Goal: Use online tool/utility: Use online tool/utility

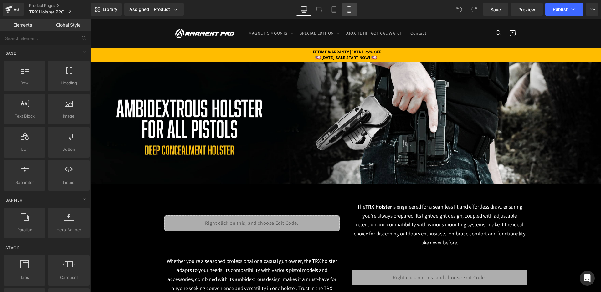
click at [352, 9] on icon at bounding box center [349, 9] width 6 height 6
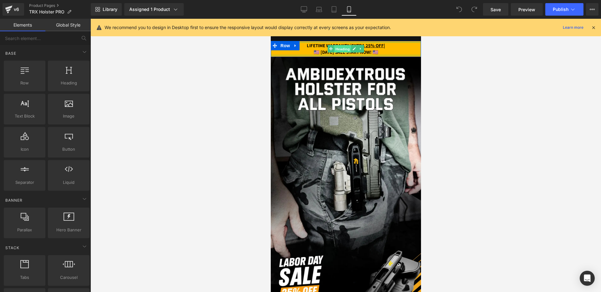
click at [344, 46] on span "Heading" at bounding box center [342, 49] width 17 height 8
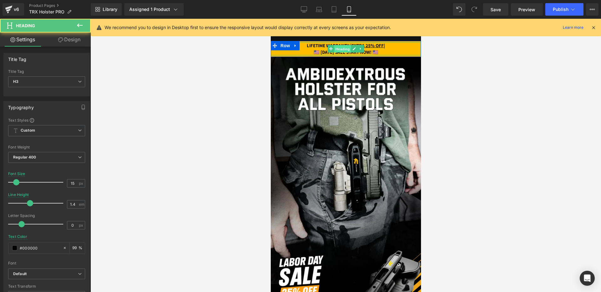
click at [344, 46] on span "Heading" at bounding box center [342, 49] width 17 height 8
click at [383, 48] on u "EXTRA 25% OFF" at bounding box center [367, 46] width 32 height 6
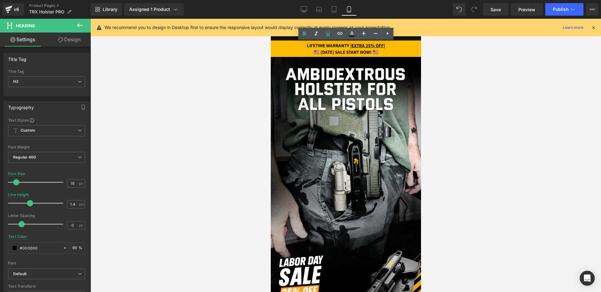
click at [313, 53] on strong "🇺🇸 [DATE] SALE START NOW! 🇺🇸" at bounding box center [345, 52] width 65 height 6
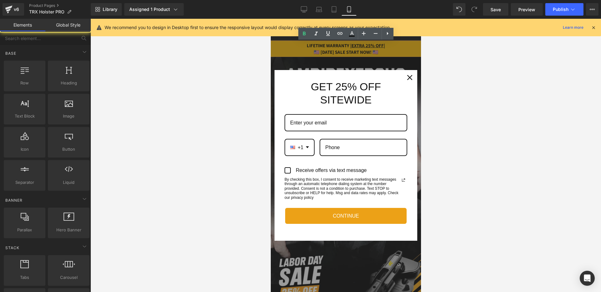
click at [311, 53] on div "Marketing offer form" at bounding box center [345, 155] width 150 height 273
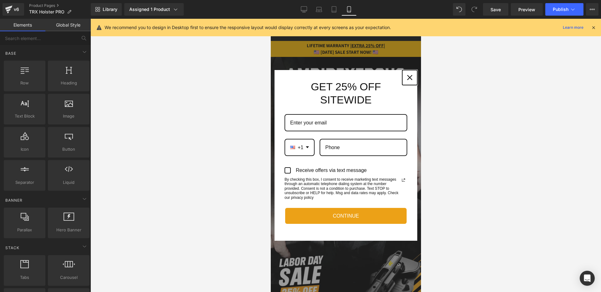
click at [406, 75] on div "Close" at bounding box center [409, 78] width 10 height 10
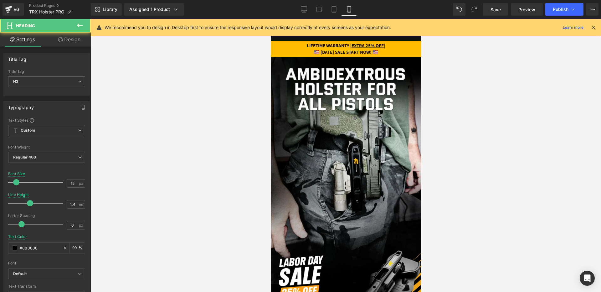
click at [313, 52] on strong "🇺🇸 [DATE] SALE START NOW! 🇺🇸" at bounding box center [345, 52] width 65 height 6
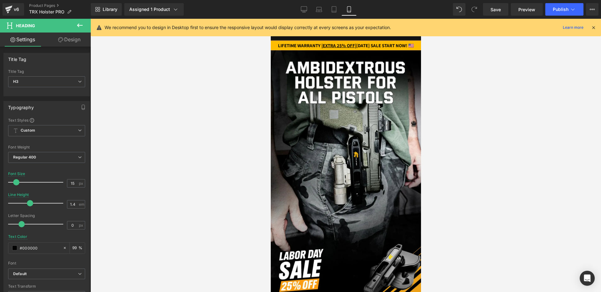
click at [356, 48] on strong "[DATE] SALE START NOW! 🇺🇸" at bounding box center [385, 46] width 58 height 6
click at [377, 45] on strong "[DATE] SALE 🇺🇸" at bounding box center [385, 46] width 32 height 6
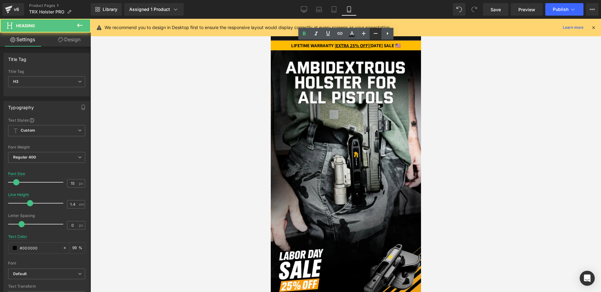
click at [374, 36] on icon at bounding box center [376, 34] width 8 height 8
type input "13"
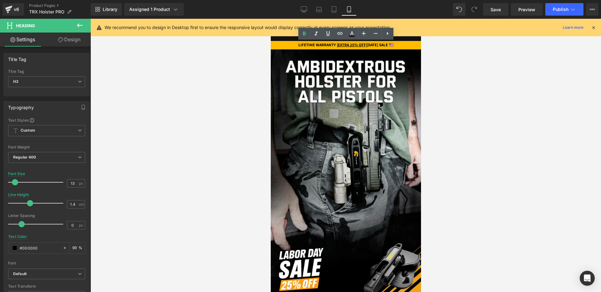
click at [445, 77] on div at bounding box center [345, 155] width 510 height 273
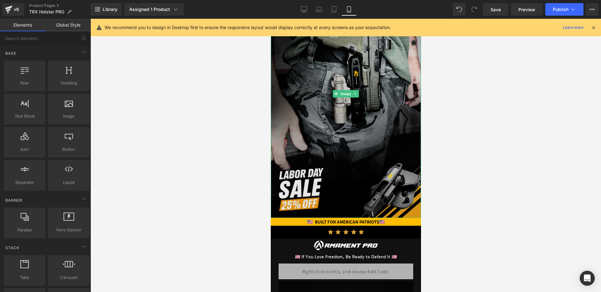
scroll to position [171, 0]
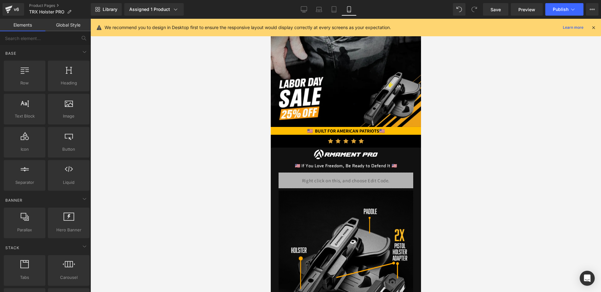
click at [379, 131] on strong "🇺🇸 BUILT FOR AMERICAN PATRIOTS" at bounding box center [343, 131] width 72 height 6
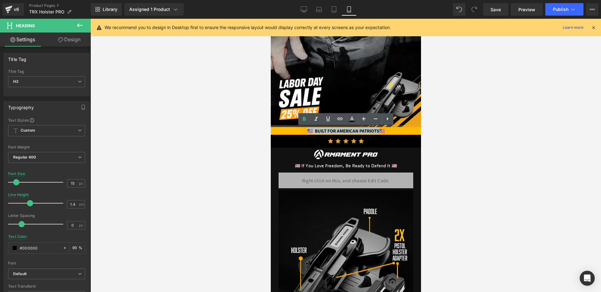
drag, startPoint x: 383, startPoint y: 131, endPoint x: 299, endPoint y: 133, distance: 83.2
click at [307, 133] on strong "🇺🇸 BUILT FOR AMERICAN PATRIOTS" at bounding box center [343, 131] width 72 height 6
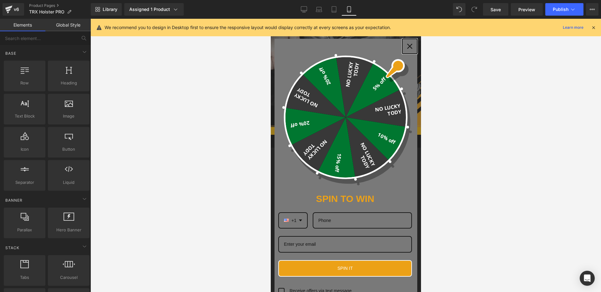
click at [413, 45] on div "Close" at bounding box center [409, 46] width 10 height 10
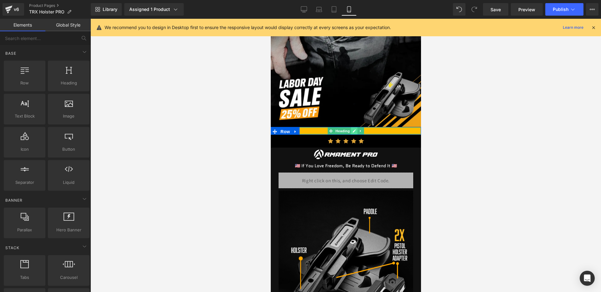
click at [352, 131] on link at bounding box center [354, 131] width 7 height 8
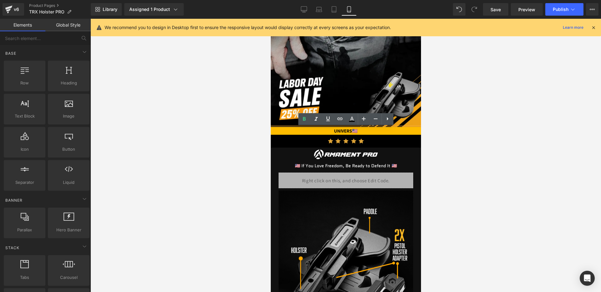
click at [351, 131] on strong "UNIVERS" at bounding box center [342, 131] width 18 height 6
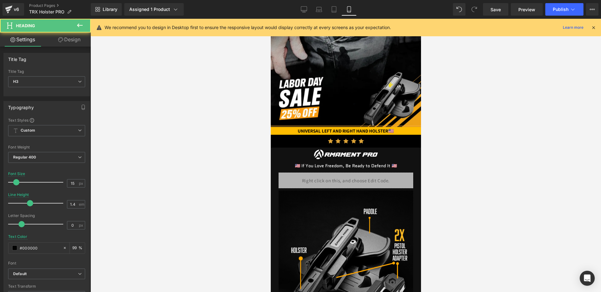
click at [408, 131] on div "UNIVERSAL LEFT AND RIGHT HAND HOLSTER 🇺🇸" at bounding box center [345, 131] width 150 height 7
click at [279, 132] on div "UNIVERSAL LEFT AND RIGHT HAND HOLSTER -" at bounding box center [345, 131] width 150 height 7
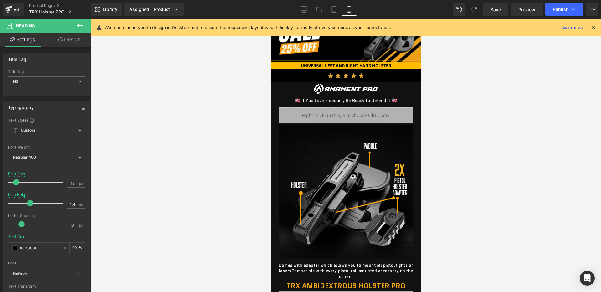
scroll to position [247, 0]
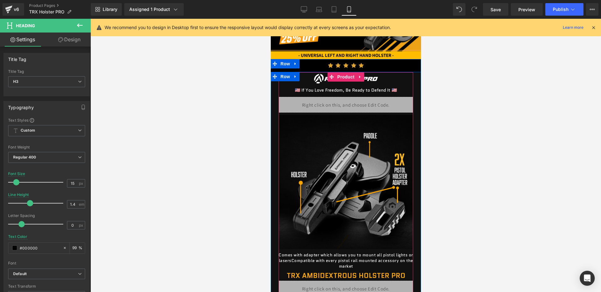
click at [270, 19] on div at bounding box center [270, 19] width 0 height 0
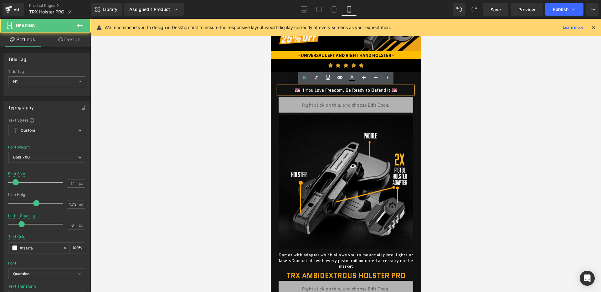
click at [385, 91] on span "🇺🇸 If You Love Freedom, Be Ready to Defend It 🇺🇸" at bounding box center [345, 90] width 102 height 6
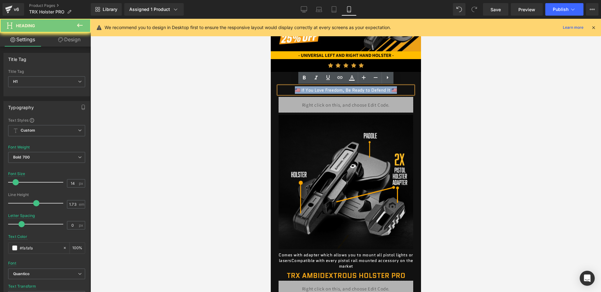
click at [385, 91] on span "🇺🇸 If You Love Freedom, Be Ready to Defend It 🇺🇸" at bounding box center [345, 90] width 102 height 6
click at [388, 91] on span "🇺🇸 If You Love Freedom, Be Ready to Defend It 🇺🇸" at bounding box center [345, 90] width 102 height 6
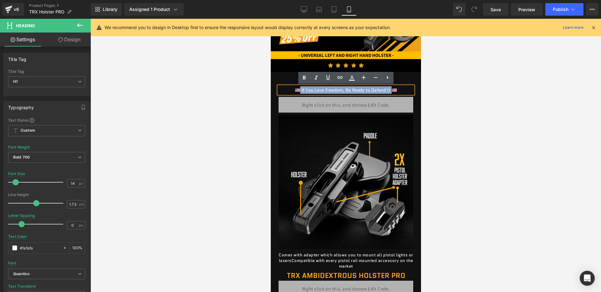
drag, startPoint x: 391, startPoint y: 91, endPoint x: 301, endPoint y: 90, distance: 90.4
click at [301, 89] on span "🇺🇸 If You Love Freedom, Be Ready to Defend It 🇺🇸" at bounding box center [345, 90] width 102 height 6
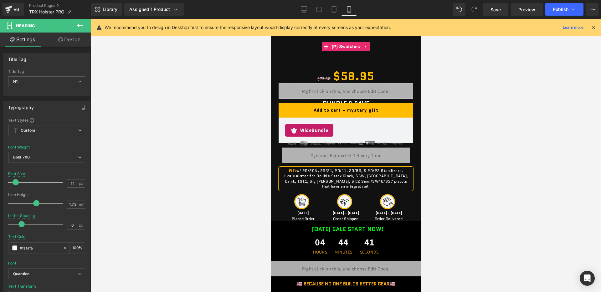
scroll to position [571, 0]
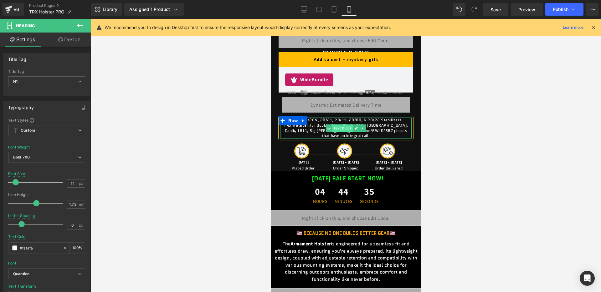
click at [343, 129] on span "Text Block" at bounding box center [342, 129] width 21 height 8
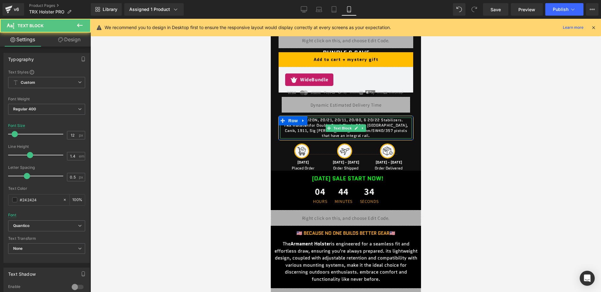
click at [321, 125] on span "TRX Holster: for Double Stack Glock, S&W, [GEOGRAPHIC_DATA], Canik, 1911, Sig […" at bounding box center [345, 131] width 125 height 16
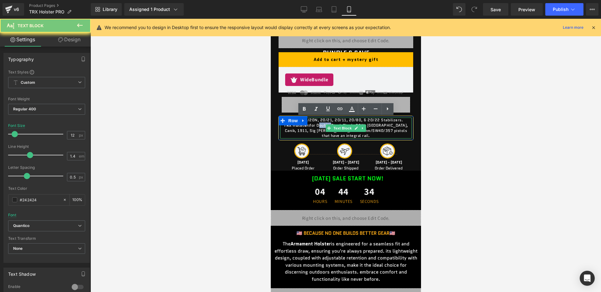
click at [321, 125] on span "TRX Holster: for Double Stack Glock, S&W, [GEOGRAPHIC_DATA], Canik, 1911, Sig […" at bounding box center [345, 131] width 125 height 16
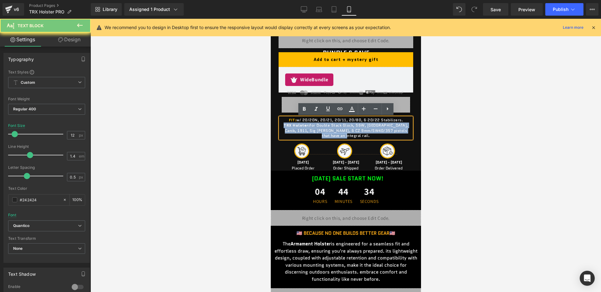
click at [321, 125] on span "TRX Holster: for Double Stack Glock, S&W, [GEOGRAPHIC_DATA], Canik, 1911, Sig […" at bounding box center [345, 131] width 125 height 16
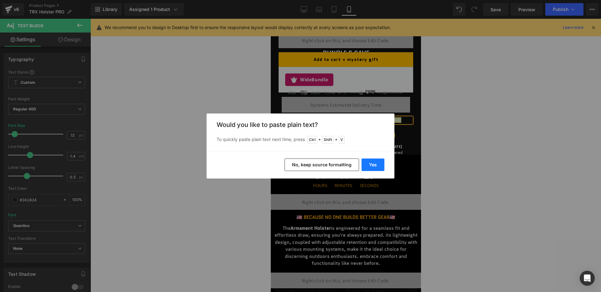
click at [363, 166] on button "Yes" at bounding box center [372, 165] width 23 height 13
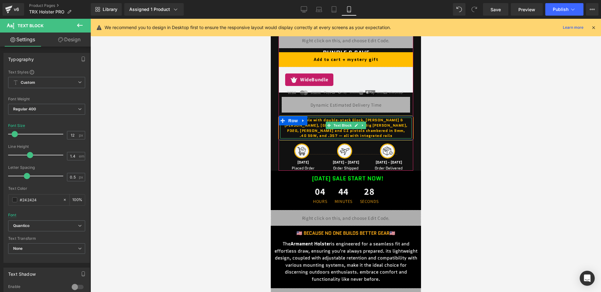
click at [362, 128] on link at bounding box center [362, 126] width 7 height 8
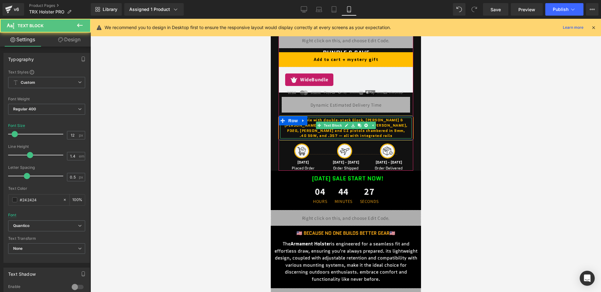
click at [384, 125] on b "Compatible with double-stack Glock, [PERSON_NAME] & [PERSON_NAME], [GEOGRAPHIC_…" at bounding box center [345, 127] width 123 height 21
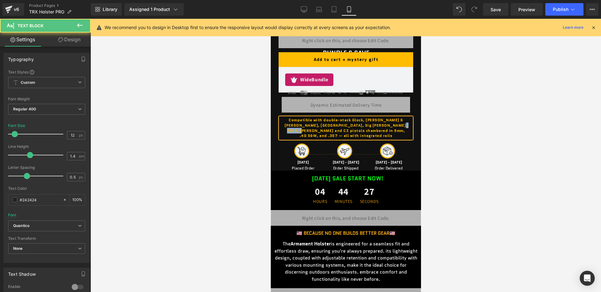
click at [384, 125] on b "Compatible with double-stack Glock, [PERSON_NAME] & [PERSON_NAME], [GEOGRAPHIC_…" at bounding box center [345, 127] width 123 height 21
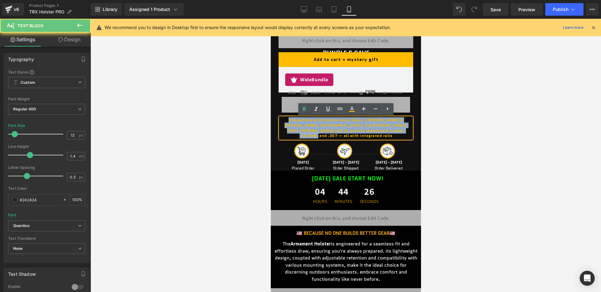
click at [384, 125] on b "Compatible with double-stack Glock, [PERSON_NAME] & [PERSON_NAME], [GEOGRAPHIC_…" at bounding box center [345, 127] width 123 height 21
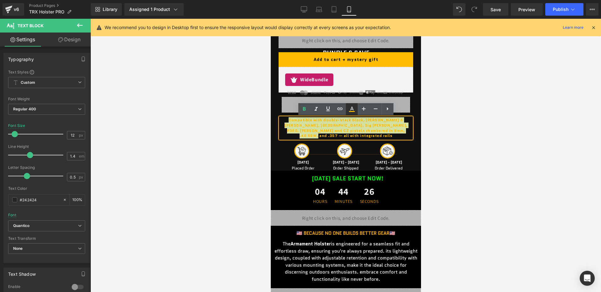
click at [0, 0] on icon at bounding box center [0, 0] width 0 height 0
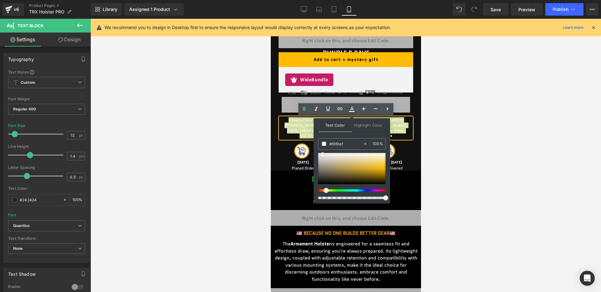
type input "#efefef"
drag, startPoint x: 608, startPoint y: 174, endPoint x: 309, endPoint y: 154, distance: 299.7
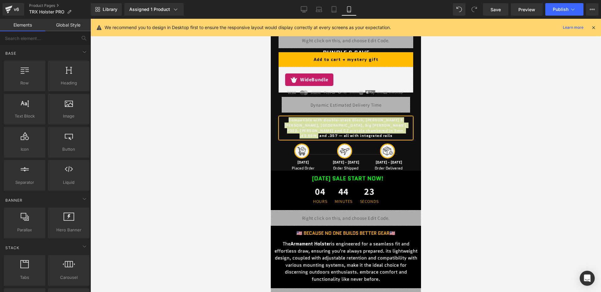
click at [238, 130] on div at bounding box center [345, 155] width 510 height 273
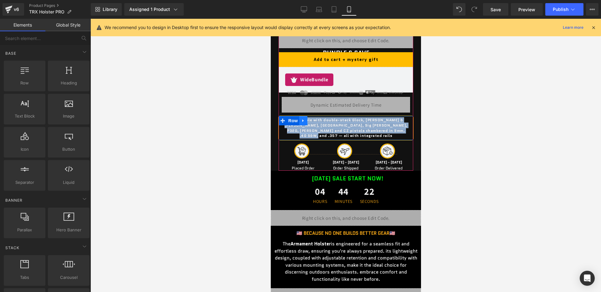
click at [301, 123] on icon at bounding box center [303, 120] width 4 height 5
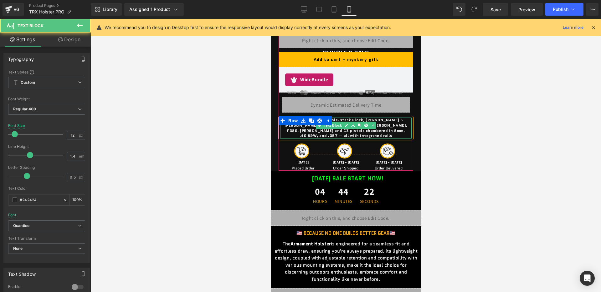
click at [303, 129] on b "Compatible with double-stack Glock, [PERSON_NAME] & [PERSON_NAME], [GEOGRAPHIC_…" at bounding box center [345, 127] width 123 height 21
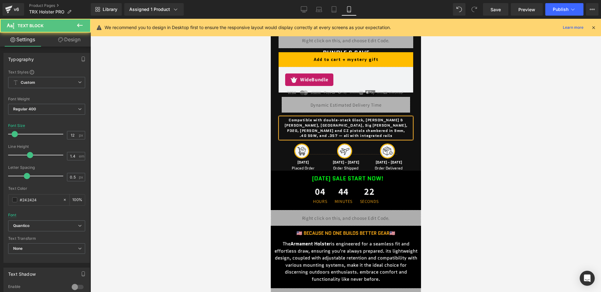
click at [303, 129] on b "Compatible with double-stack Glock, [PERSON_NAME] & [PERSON_NAME], [GEOGRAPHIC_…" at bounding box center [345, 127] width 123 height 21
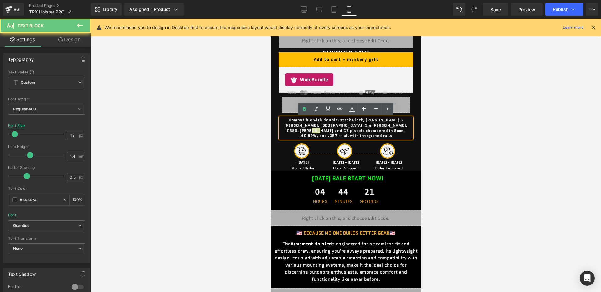
click at [251, 139] on div at bounding box center [345, 155] width 510 height 273
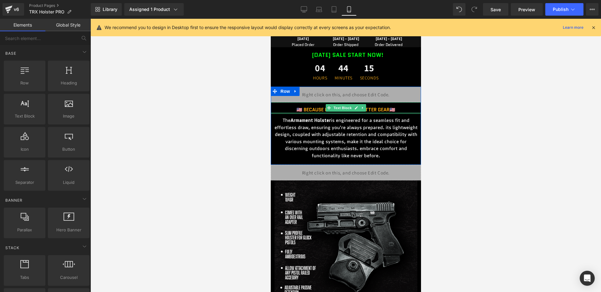
scroll to position [698, 0]
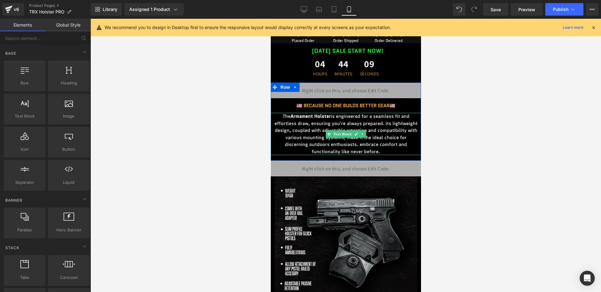
click at [339, 114] on p "The Armament [PERSON_NAME] is engineered for a seamless fit and effortless draw…" at bounding box center [345, 134] width 144 height 42
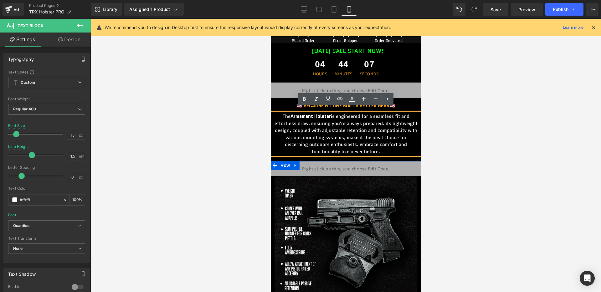
drag, startPoint x: 332, startPoint y: 112, endPoint x: 360, endPoint y: 155, distance: 51.5
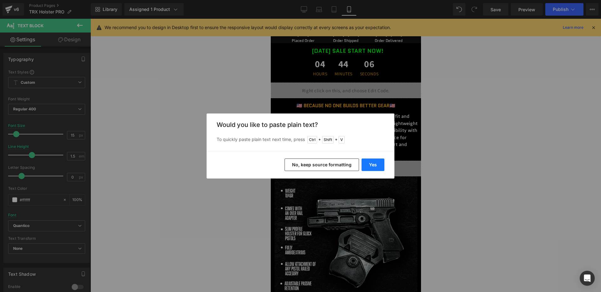
click at [368, 167] on button "Yes" at bounding box center [372, 165] width 23 height 13
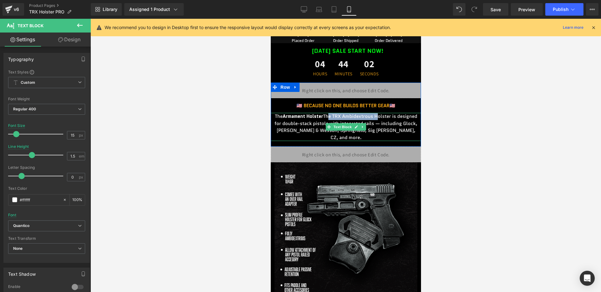
drag, startPoint x: 385, startPoint y: 113, endPoint x: 338, endPoint y: 112, distance: 47.2
click at [338, 113] on p "The Armament Holster The TRX Ambidextrous Holster is designed for double-stack …" at bounding box center [345, 127] width 144 height 28
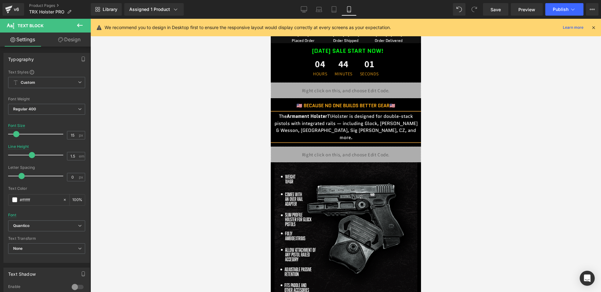
click at [342, 113] on p "The Armament Holster T\Holster is designed for double-stack pistols with integr…" at bounding box center [345, 127] width 144 height 28
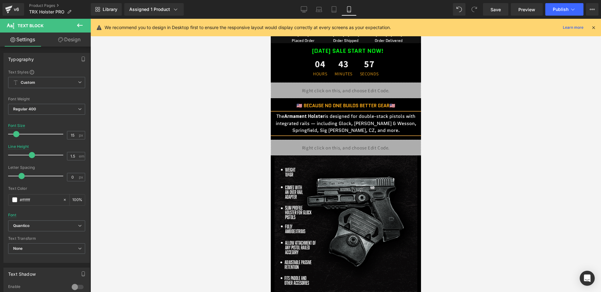
click at [343, 126] on p "The Armament Holster is designed for double-stack pistols with integrated rails…" at bounding box center [345, 123] width 144 height 21
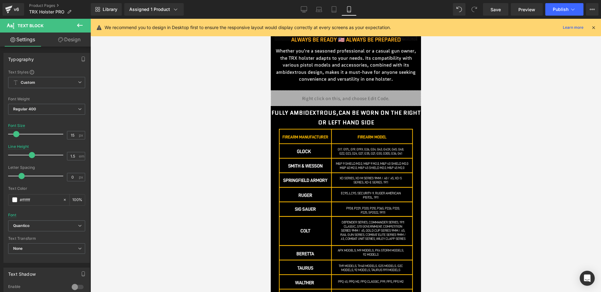
scroll to position [787, 0]
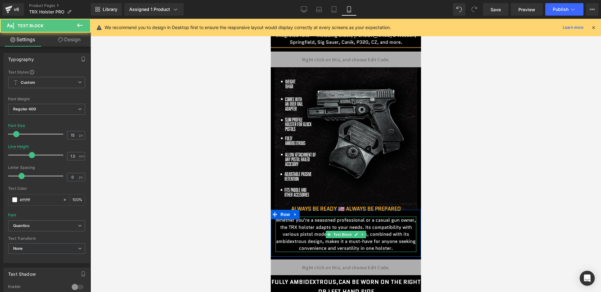
click at [365, 219] on p "Whether you're a seasoned professional or a casual gun owner, the TRX holster a…" at bounding box center [345, 234] width 141 height 35
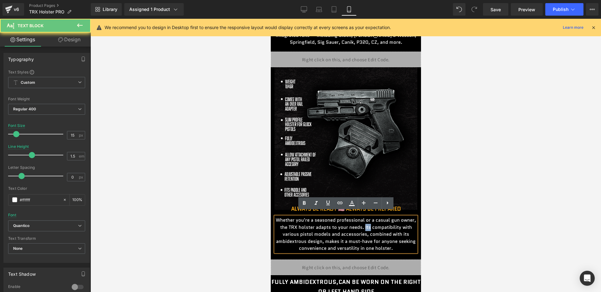
click at [365, 219] on p "Whether you're a seasoned professional or a casual gun owner, the TRX holster a…" at bounding box center [345, 234] width 141 height 35
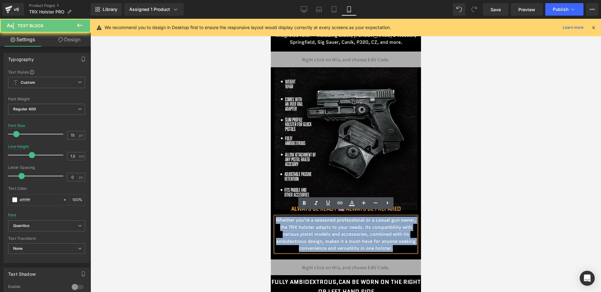
click at [365, 219] on p "Whether you're a seasoned professional or a casual gun owner, the TRX holster a…" at bounding box center [345, 234] width 141 height 35
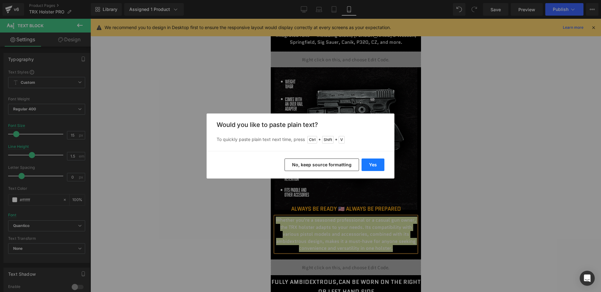
click at [372, 164] on button "Yes" at bounding box center [372, 165] width 23 height 13
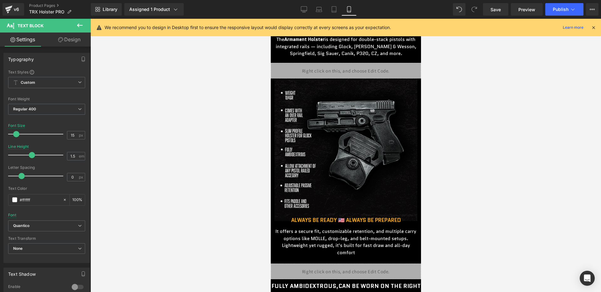
scroll to position [831, 0]
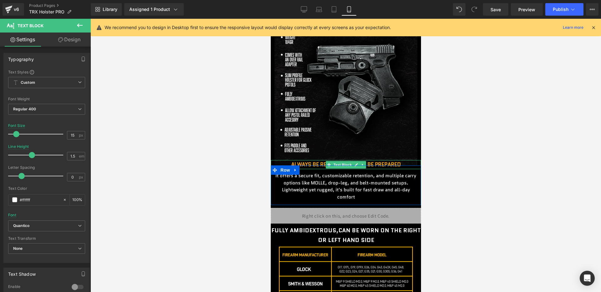
click at [319, 161] on span "Always Be Ready 🇺🇸 Always Be Prepared" at bounding box center [346, 165] width 110 height 8
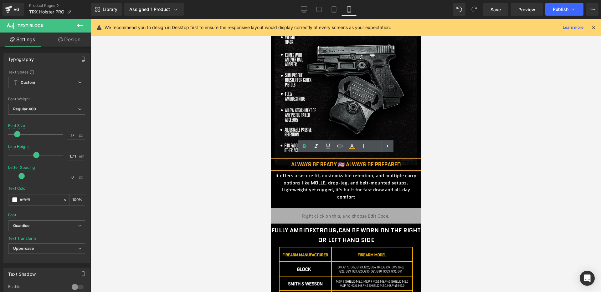
click at [436, 226] on div at bounding box center [345, 155] width 510 height 273
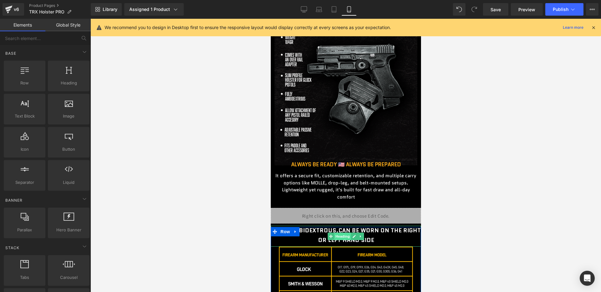
click at [339, 233] on span "Heading" at bounding box center [342, 237] width 17 height 8
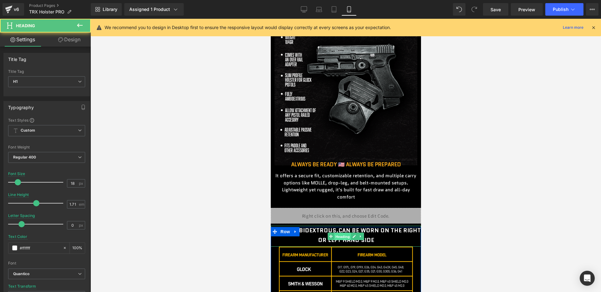
click at [339, 233] on span "Heading" at bounding box center [342, 237] width 17 height 8
click at [325, 227] on span "Fully ambidextrous" at bounding box center [303, 231] width 65 height 8
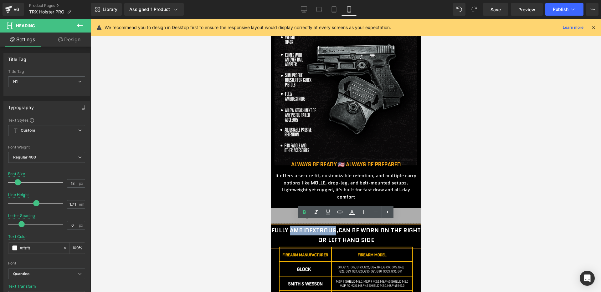
click at [325, 227] on span "Fully ambidextrous" at bounding box center [303, 231] width 65 height 8
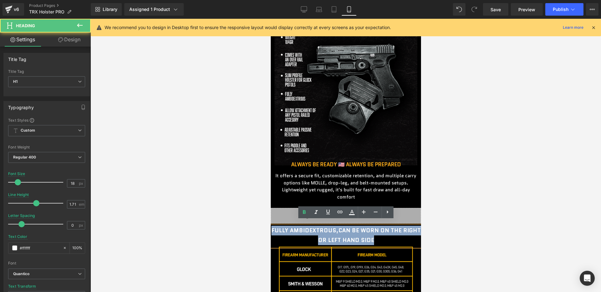
click at [325, 227] on span "Fully ambidextrous" at bounding box center [303, 231] width 65 height 8
paste div
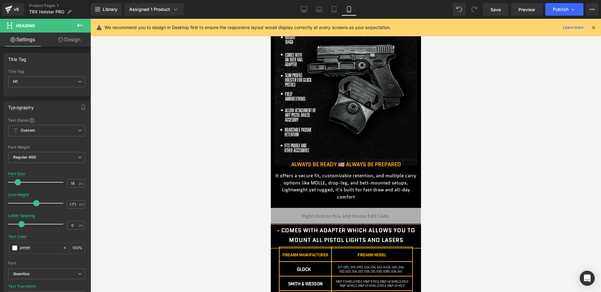
click at [284, 227] on span "- Comes with adapter which allows you to mount all pistol lights and lasers" at bounding box center [346, 236] width 138 height 18
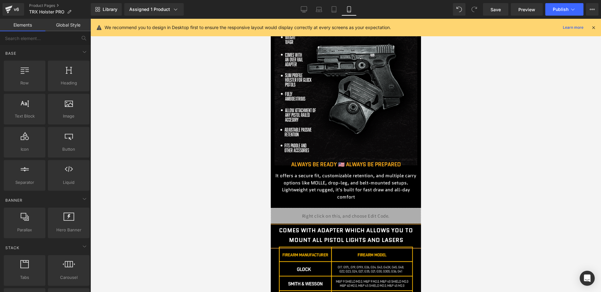
click at [471, 215] on div at bounding box center [345, 155] width 510 height 273
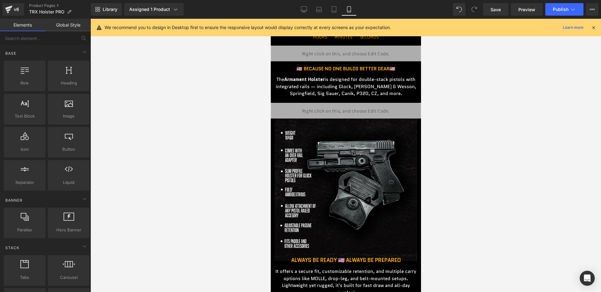
scroll to position [682, 0]
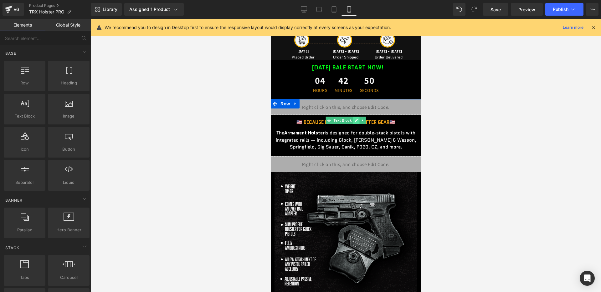
click at [354, 117] on link at bounding box center [356, 121] width 7 height 8
click at [373, 119] on span "🇺🇸 Because no one builds better gear" at bounding box center [342, 122] width 93 height 7
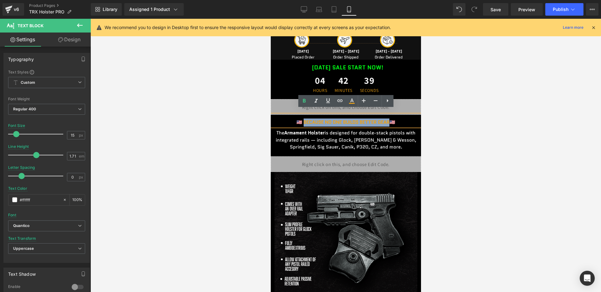
drag, startPoint x: 388, startPoint y: 116, endPoint x: 301, endPoint y: 117, distance: 86.7
click at [301, 119] on span "🇺🇸 Because no one builds better gear" at bounding box center [342, 122] width 93 height 7
paste div
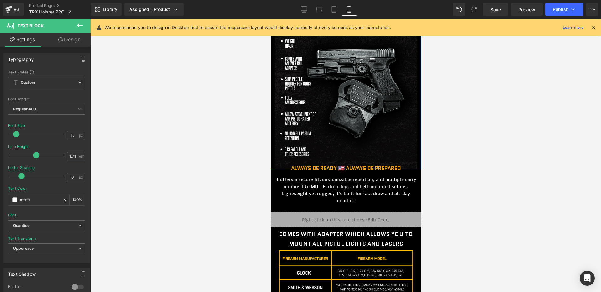
scroll to position [828, 0]
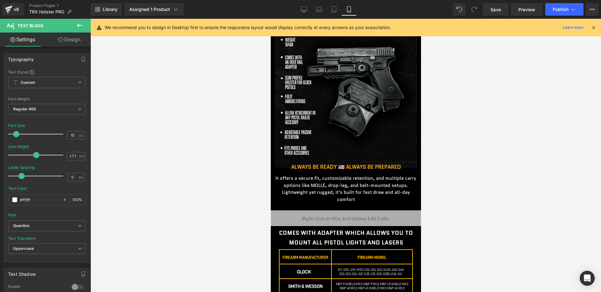
click at [365, 163] on div "Always Be Ready 🇺🇸 Always Be Prepared Text Block" at bounding box center [345, 167] width 150 height 9
click at [365, 163] on span "Always Be Ready 🇺🇸 Always Be Prepared" at bounding box center [346, 167] width 110 height 8
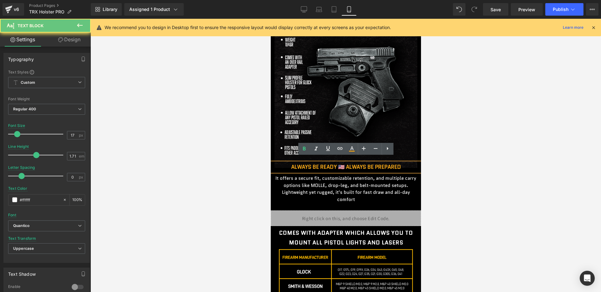
click at [365, 163] on span "Always Be Ready 🇺🇸 Always Be Prepared" at bounding box center [346, 167] width 110 height 8
paste div
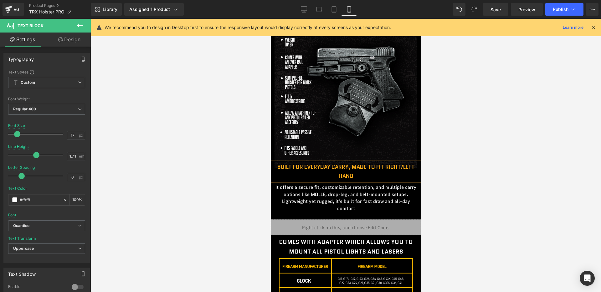
click at [367, 165] on span "Built for Everyday Carry, Made to Fit Right/Left Hand" at bounding box center [345, 171] width 137 height 17
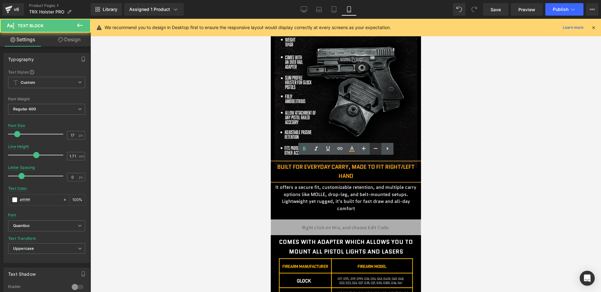
click at [375, 146] on icon at bounding box center [376, 149] width 8 height 8
type input "15"
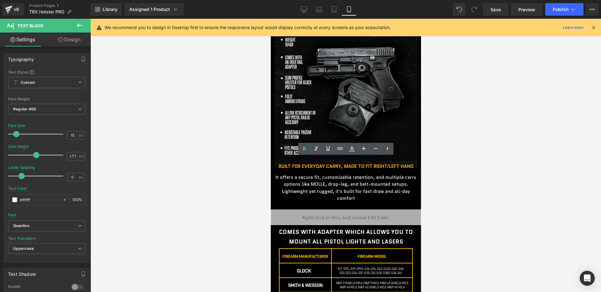
click at [464, 163] on div at bounding box center [345, 155] width 510 height 273
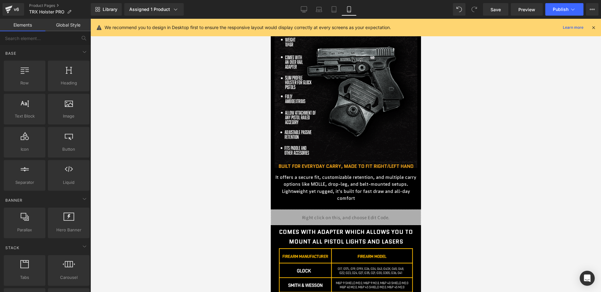
click at [400, 163] on span "Built for Everyday Carry, Made to Fit Right/Left Hand" at bounding box center [345, 166] width 135 height 7
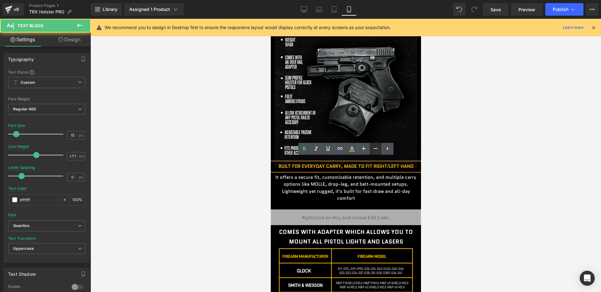
click at [374, 150] on icon at bounding box center [376, 149] width 8 height 8
type input "13"
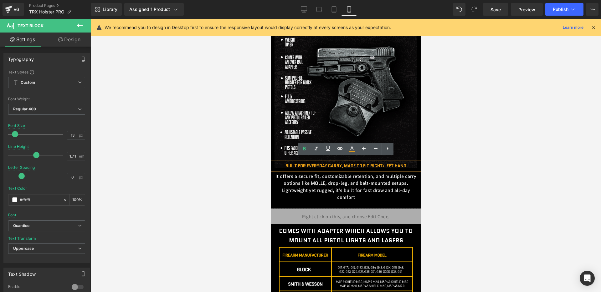
click at [364, 177] on p "It offers a secure fit, customizable retention, and multiple carry options like…" at bounding box center [345, 187] width 141 height 28
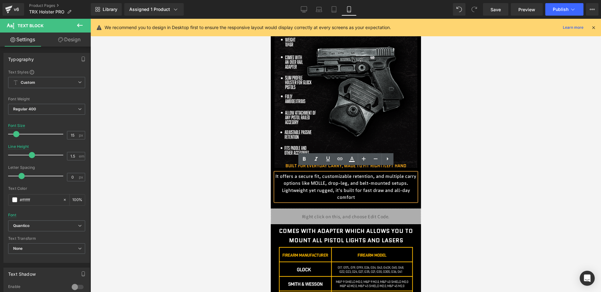
click at [270, 19] on div at bounding box center [270, 19] width 0 height 0
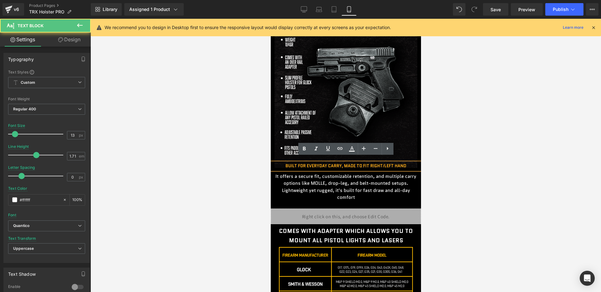
click at [405, 163] on div "Built for Everyday Carry, Made to Fit Right/Left Hand" at bounding box center [345, 166] width 150 height 7
click at [366, 148] on icon at bounding box center [364, 149] width 8 height 8
type input "15"
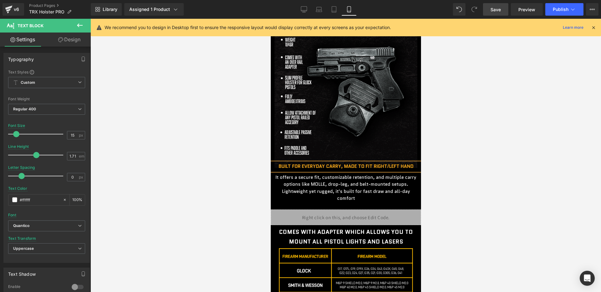
click at [501, 10] on link "Save" at bounding box center [495, 9] width 25 height 13
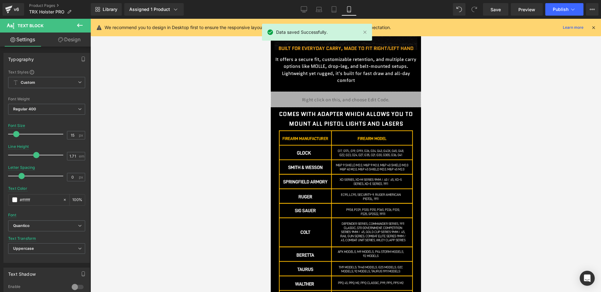
scroll to position [1172, 0]
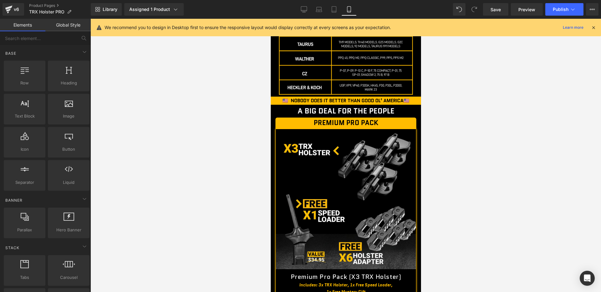
click at [487, 149] on div at bounding box center [345, 155] width 510 height 273
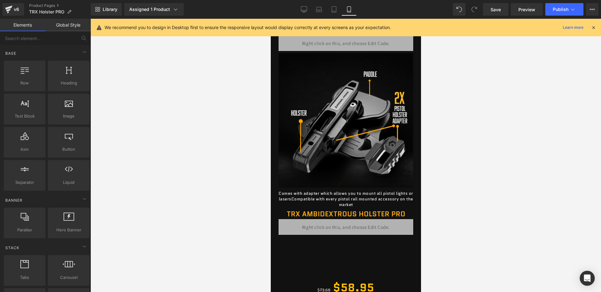
scroll to position [309, 0]
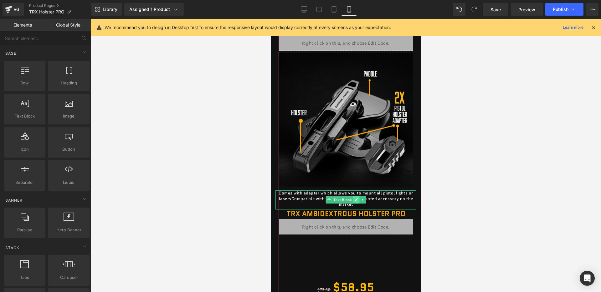
click at [355, 199] on icon at bounding box center [355, 200] width 3 height 4
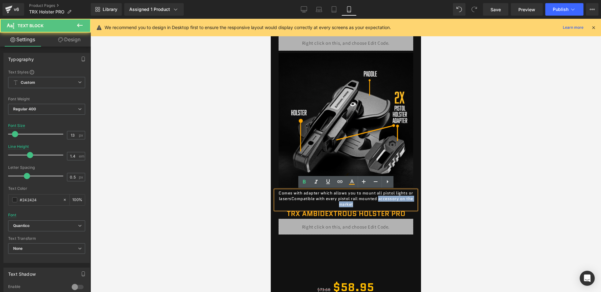
drag, startPoint x: 379, startPoint y: 204, endPoint x: 379, endPoint y: 200, distance: 4.4
click at [379, 200] on p "Comes with adapter which allows you to mount all pistol lights or lasers Compat…" at bounding box center [345, 199] width 141 height 17
drag, startPoint x: 402, startPoint y: 205, endPoint x: 401, endPoint y: 200, distance: 5.4
click at [401, 200] on p "Comes with adapter which allows you to mount all pistol lights or lasers Compat…" at bounding box center [345, 199] width 141 height 17
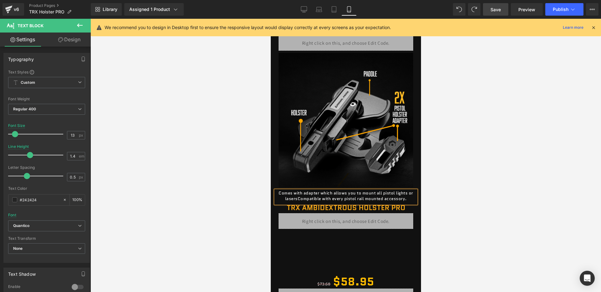
click at [495, 7] on span "Save" at bounding box center [495, 9] width 10 height 7
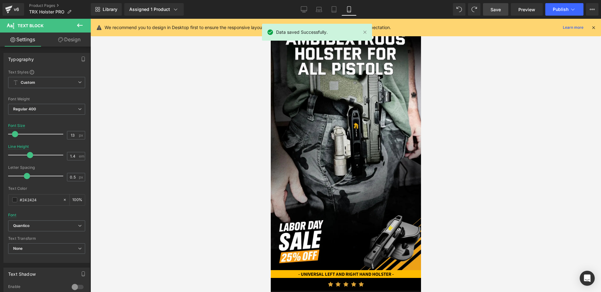
scroll to position [0, 0]
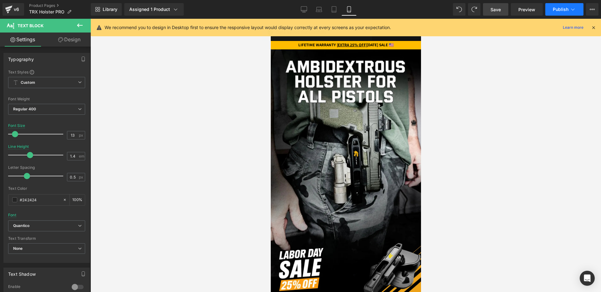
click at [564, 11] on span "Publish" at bounding box center [560, 9] width 16 height 5
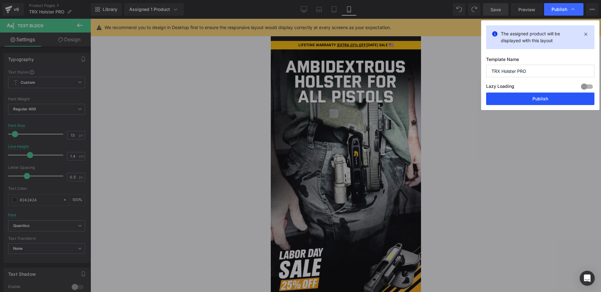
click at [510, 100] on button "Publish" at bounding box center [540, 99] width 108 height 13
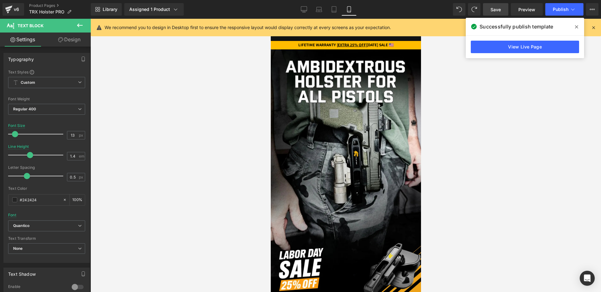
click at [573, 29] on span at bounding box center [576, 27] width 10 height 10
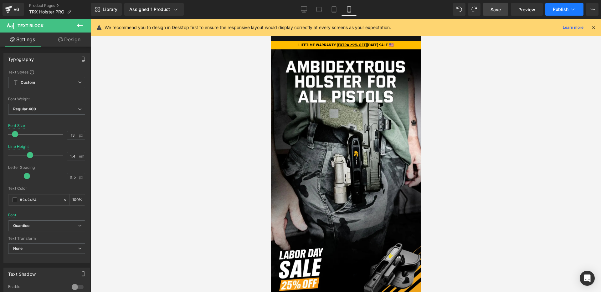
click at [552, 11] on button "Publish" at bounding box center [564, 9] width 38 height 13
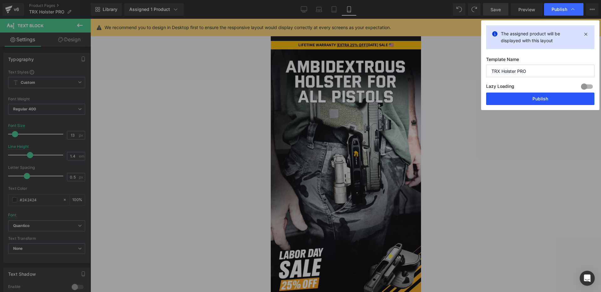
click at [499, 100] on button "Publish" at bounding box center [540, 99] width 108 height 13
